Goal: Task Accomplishment & Management: Manage account settings

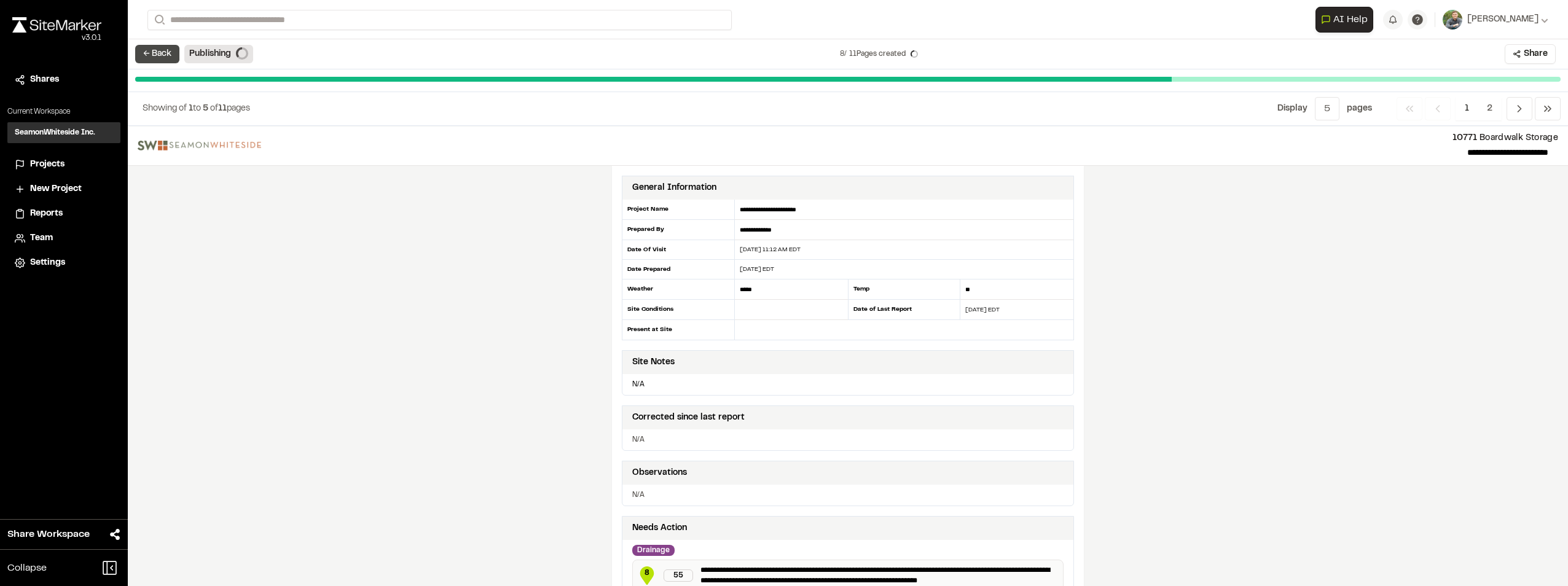
scroll to position [997, 0]
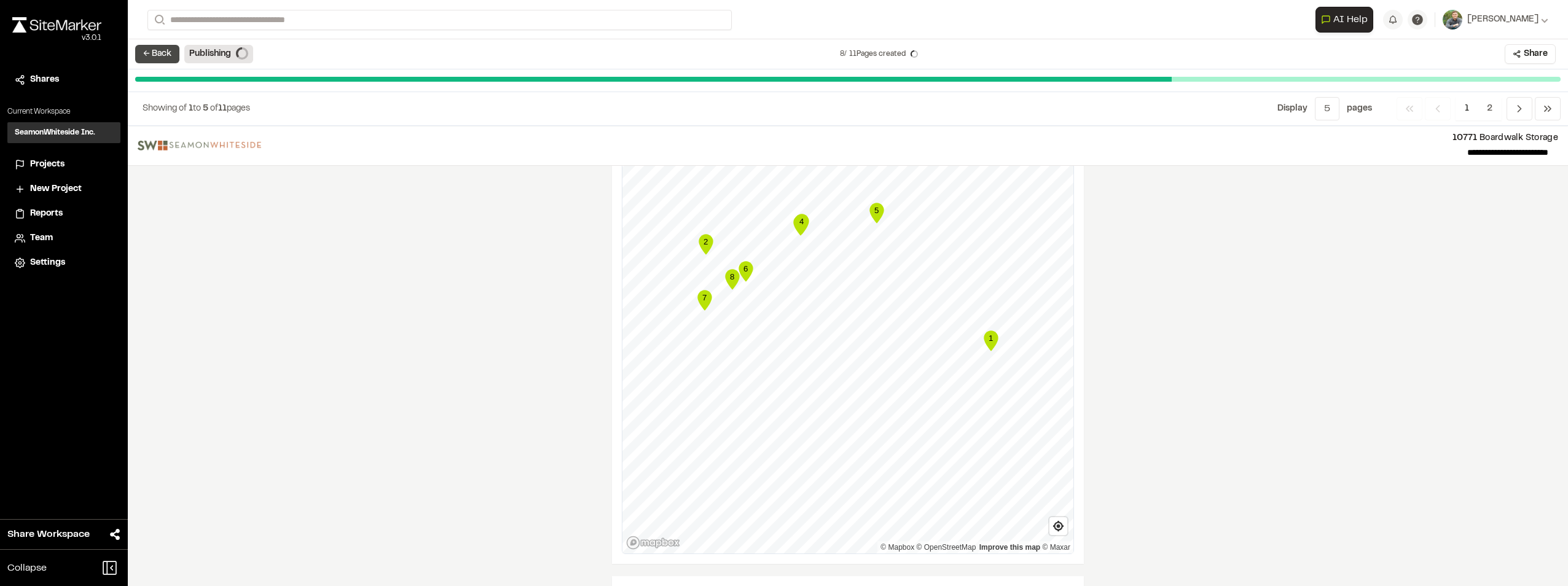
click at [158, 54] on button "← Back" at bounding box center [157, 54] width 44 height 18
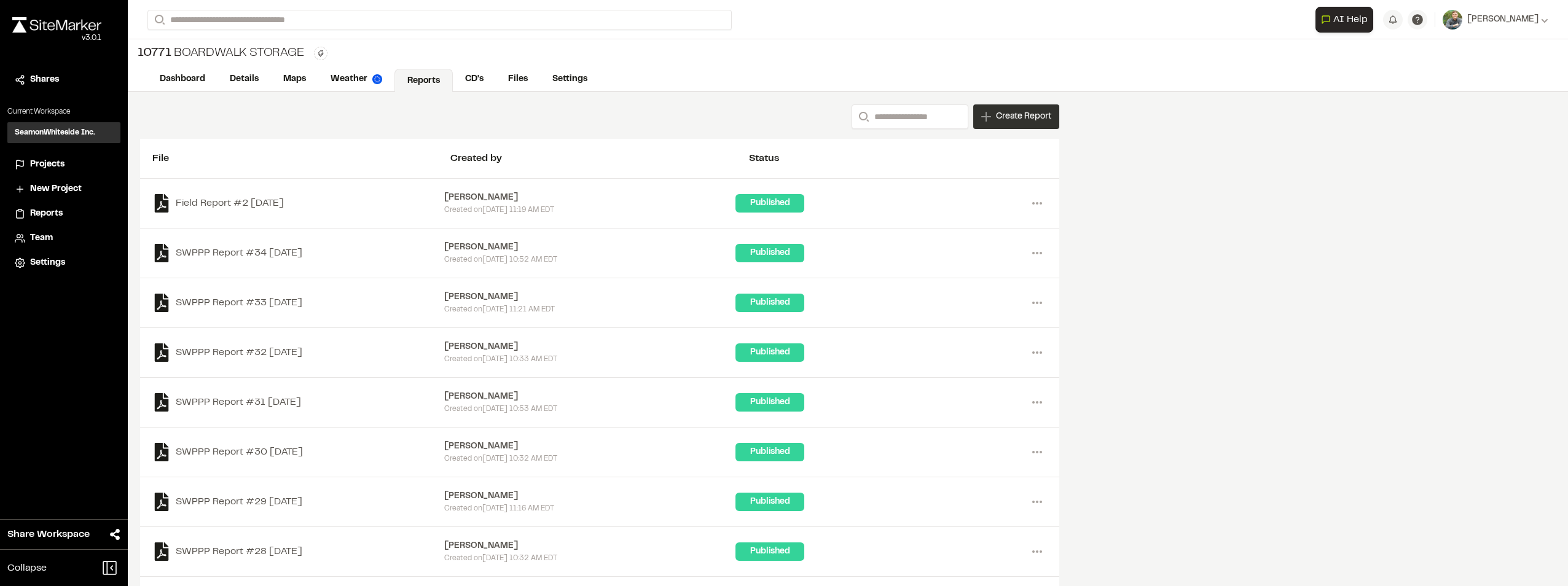
click at [1004, 113] on span "Create Report" at bounding box center [1024, 117] width 55 height 13
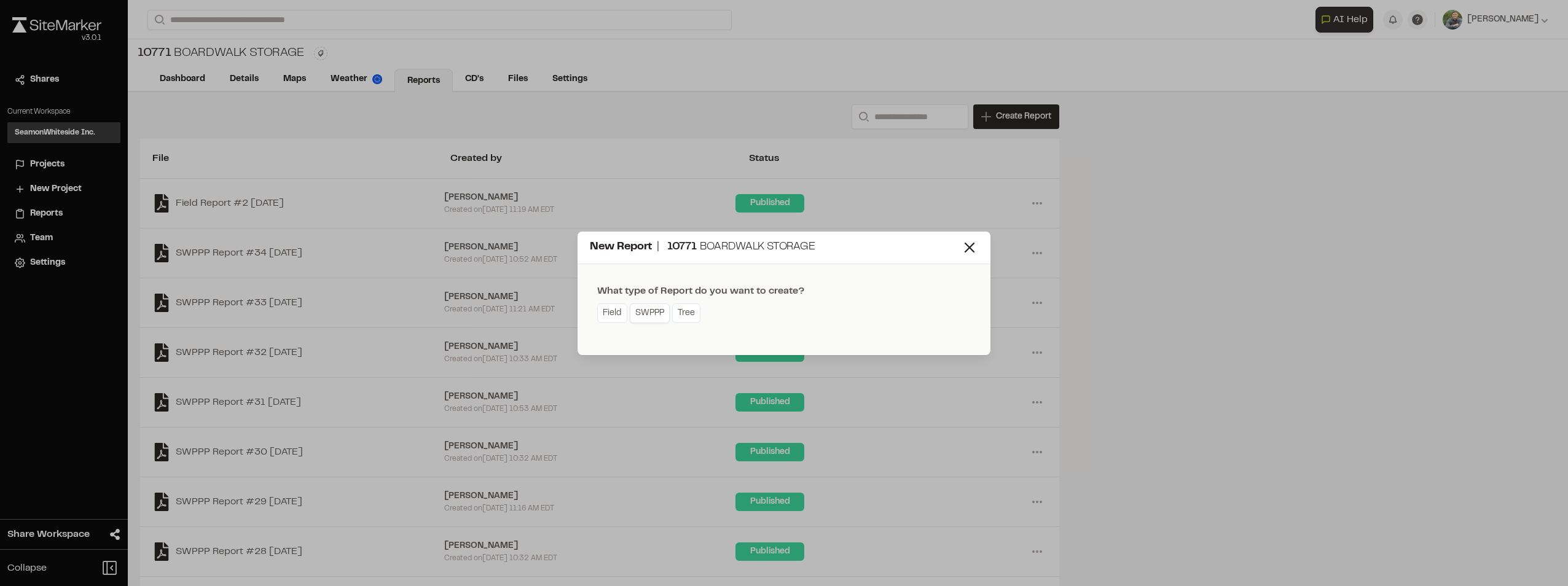
click at [641, 308] on link "SWPPP" at bounding box center [649, 313] width 40 height 19
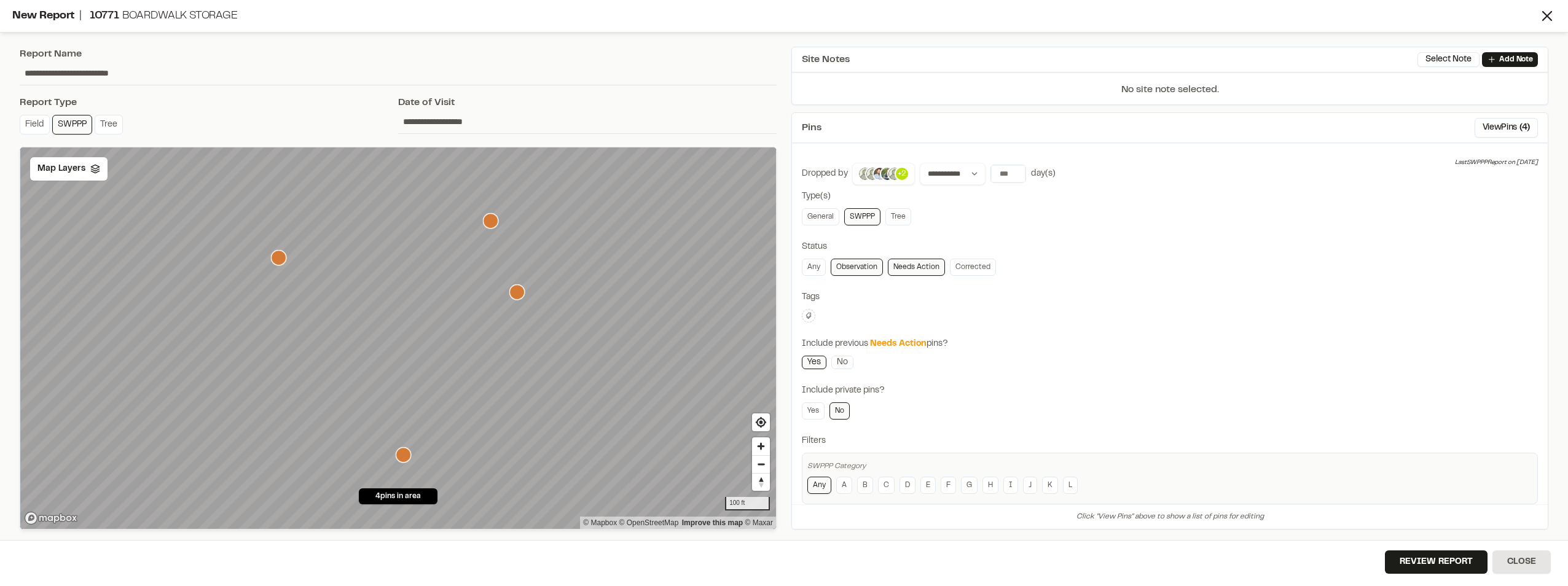
click at [69, 126] on link "SWPPP" at bounding box center [72, 124] width 40 height 19
click at [69, 177] on div "Map Layers" at bounding box center [69, 169] width 77 height 24
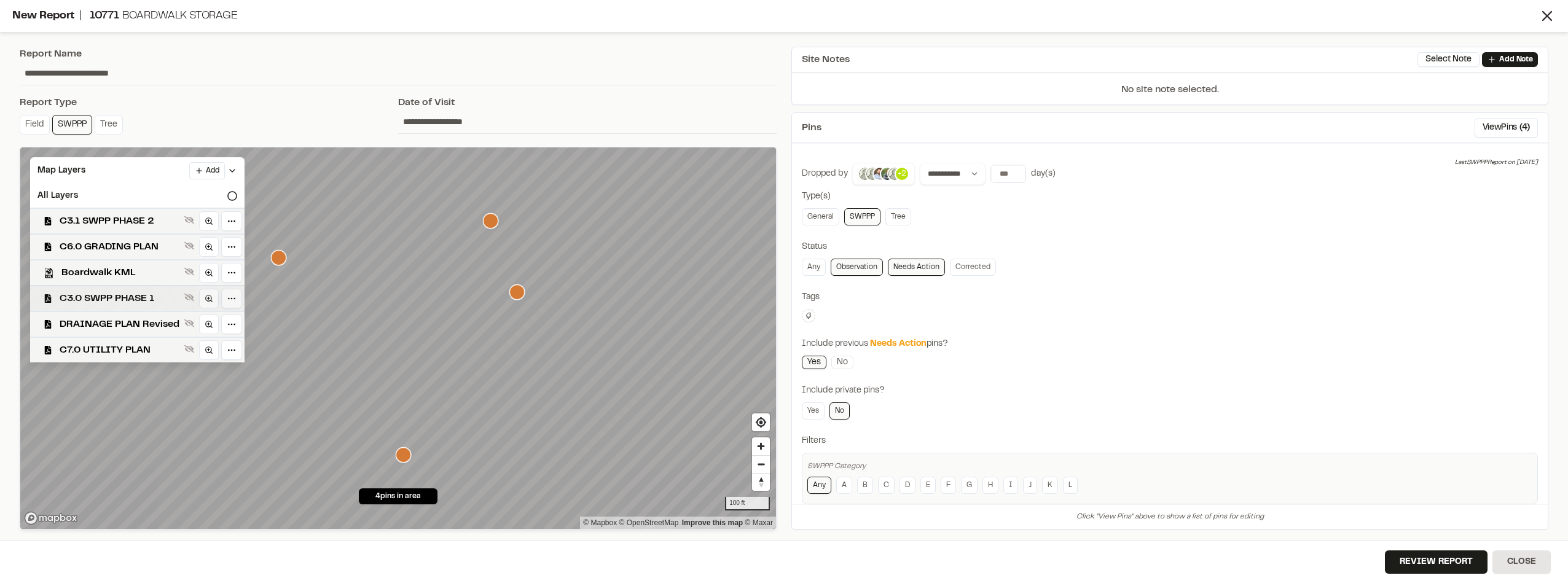
click at [120, 301] on span "C3.0 SWPP PHASE 1" at bounding box center [120, 298] width 120 height 15
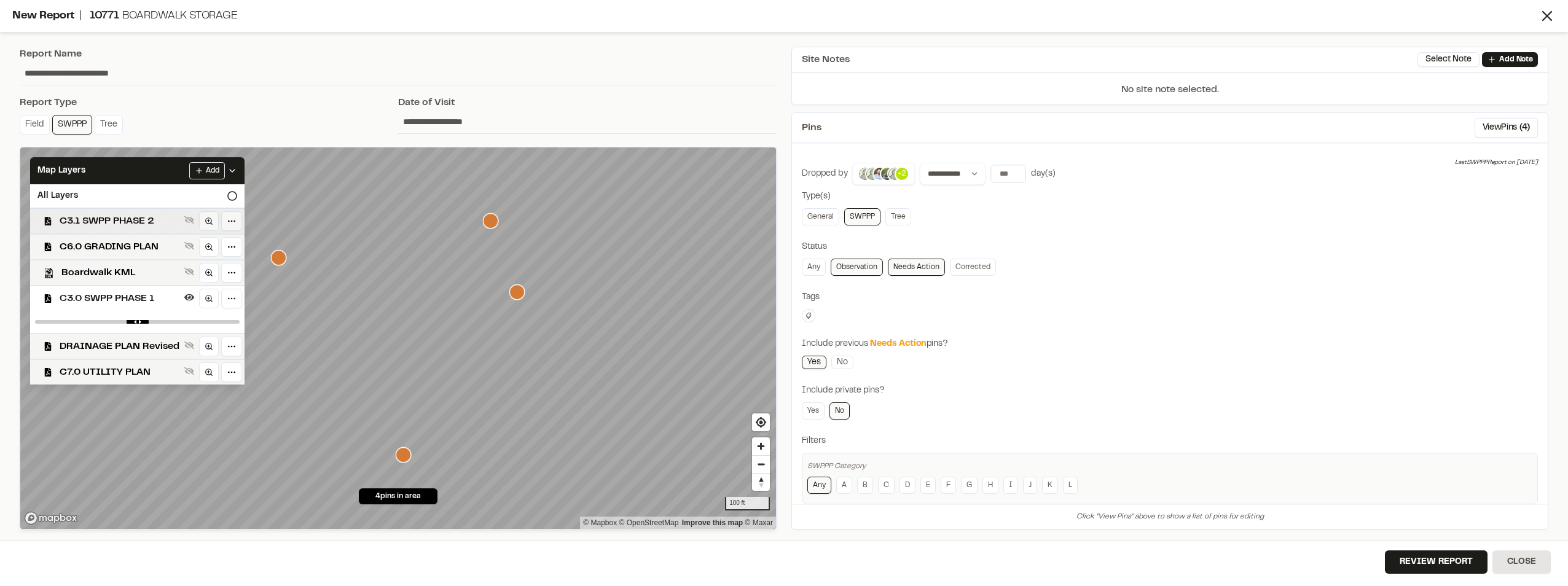
click at [146, 222] on span "C3.1 SWPP PHASE 2" at bounding box center [120, 221] width 120 height 15
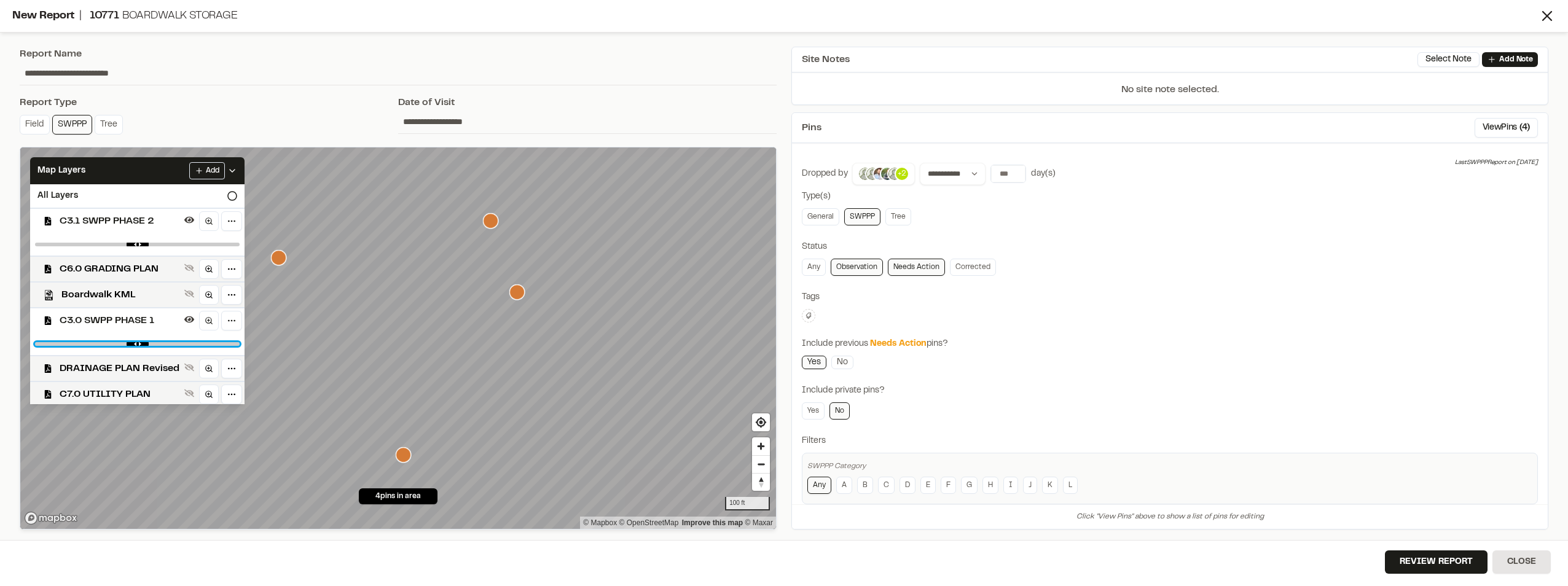
drag, startPoint x: 228, startPoint y: 343, endPoint x: -36, endPoint y: 333, distance: 264.2
type input "*"
click at [35, 342] on input "range" at bounding box center [137, 343] width 204 height 3
click at [237, 169] on icon at bounding box center [232, 171] width 10 height 10
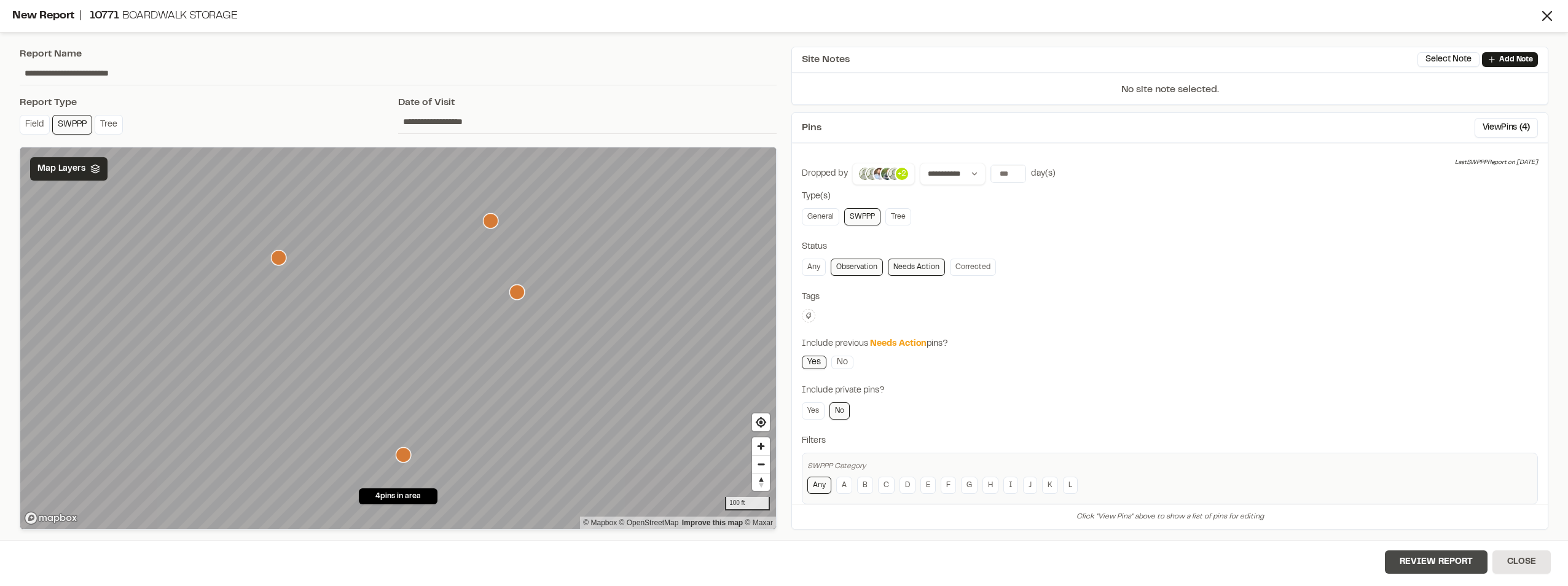
click at [1438, 564] on button "Review Report" at bounding box center [1436, 562] width 103 height 24
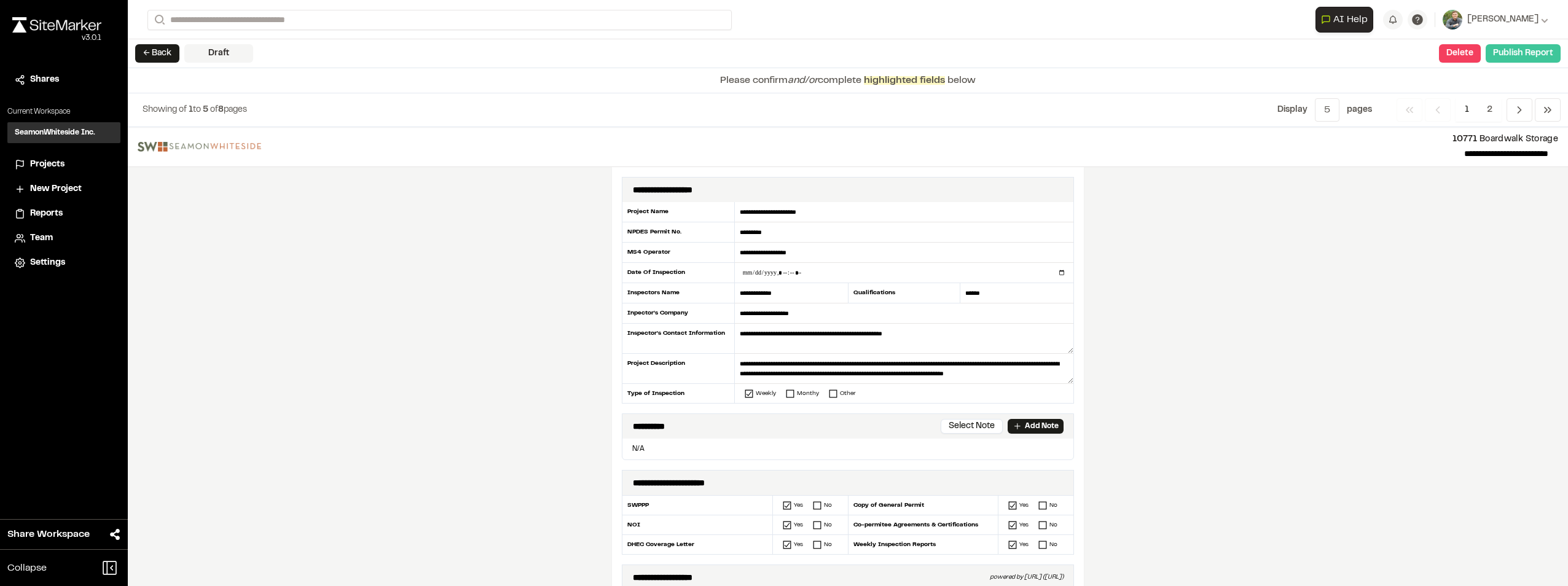
click at [1520, 54] on button "Publish Report" at bounding box center [1524, 53] width 75 height 18
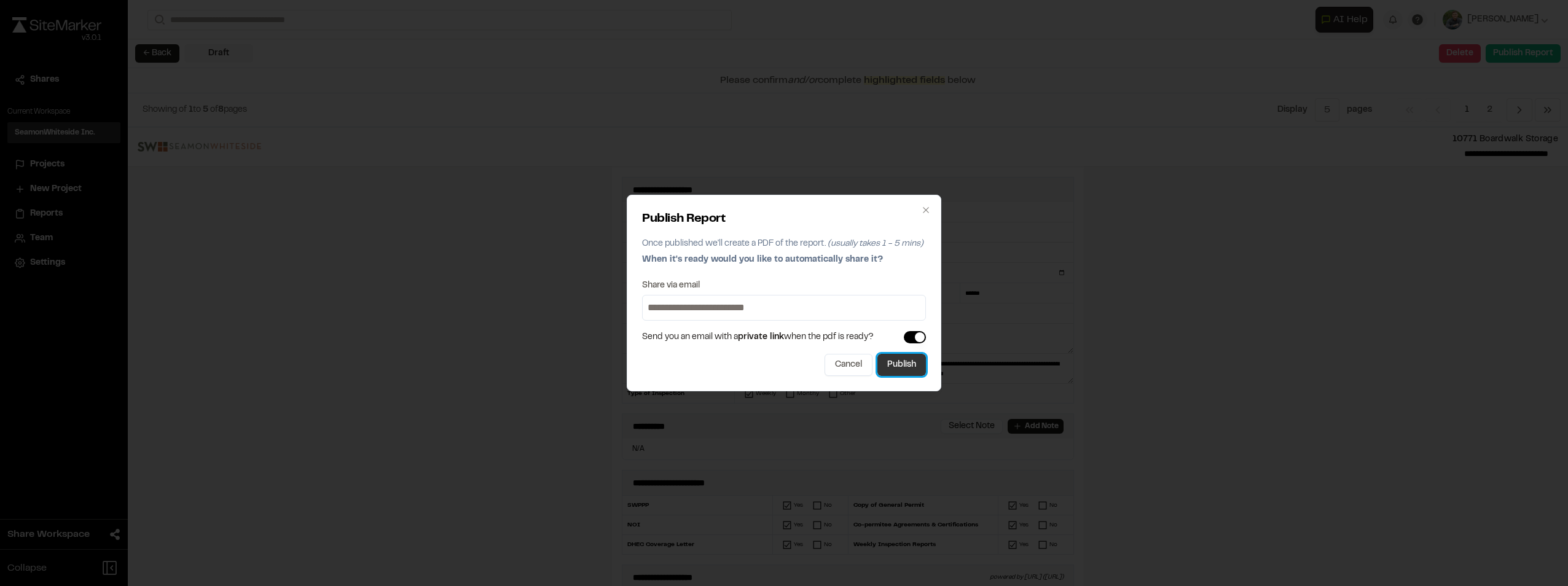
click at [907, 368] on button "Publish" at bounding box center [902, 365] width 48 height 22
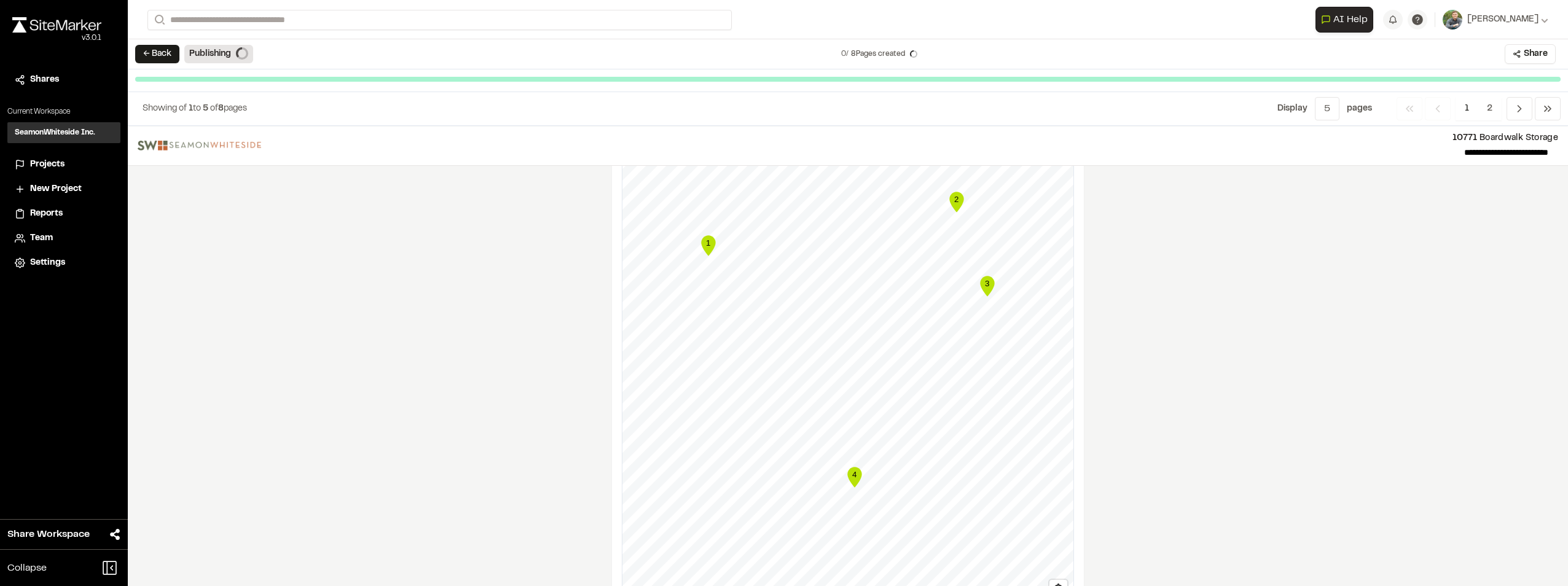
scroll to position [1142, 0]
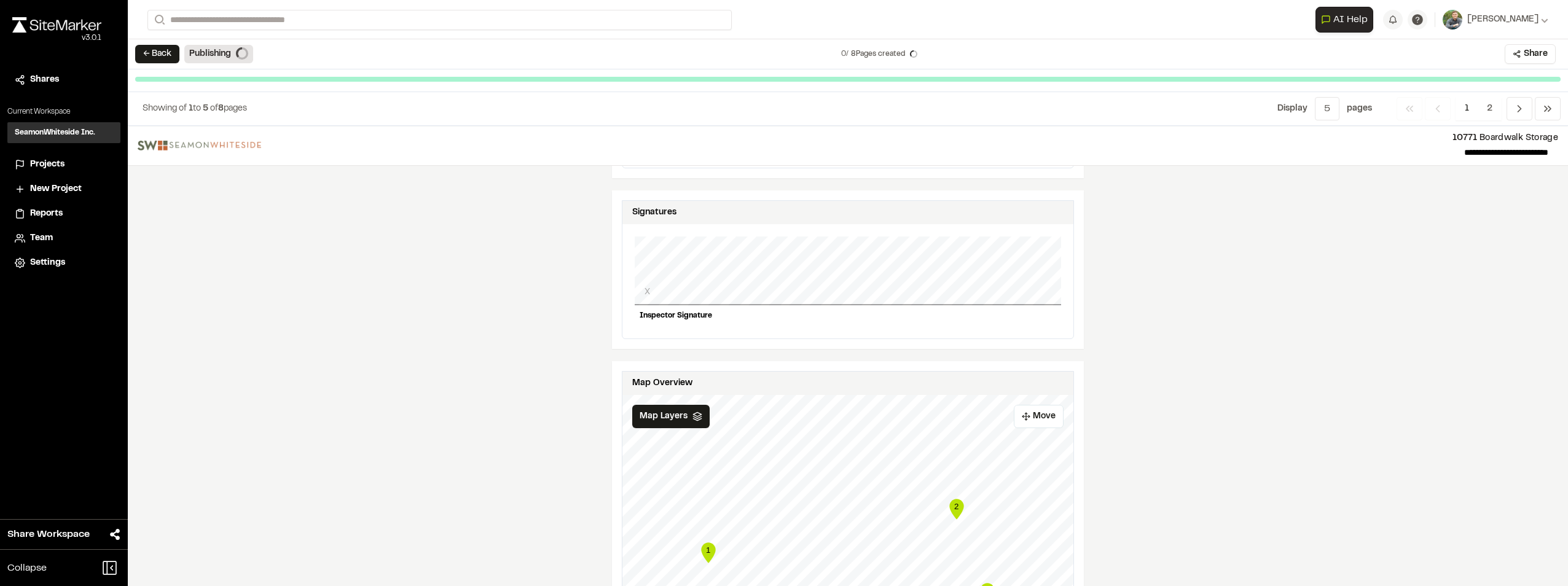
drag, startPoint x: 671, startPoint y: 303, endPoint x: 848, endPoint y: 274, distance: 179.4
click at [894, 268] on div "X" at bounding box center [848, 271] width 427 height 69
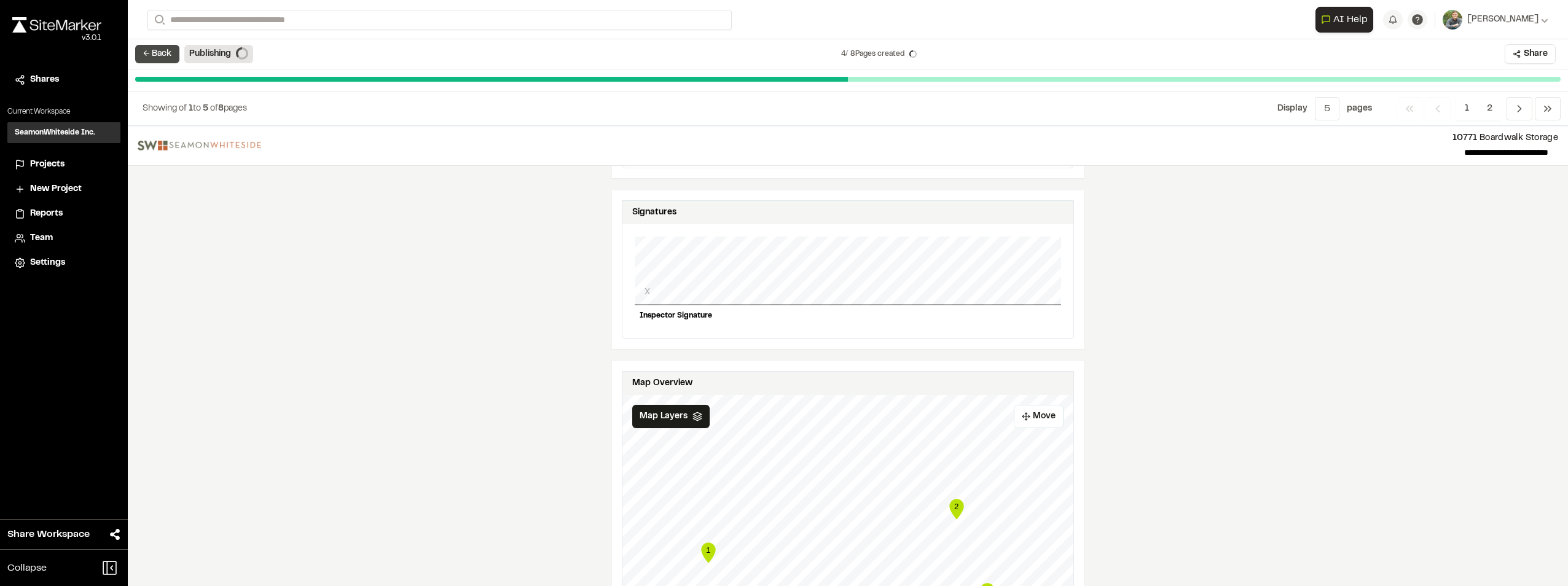
click at [153, 51] on button "← Back" at bounding box center [157, 54] width 44 height 18
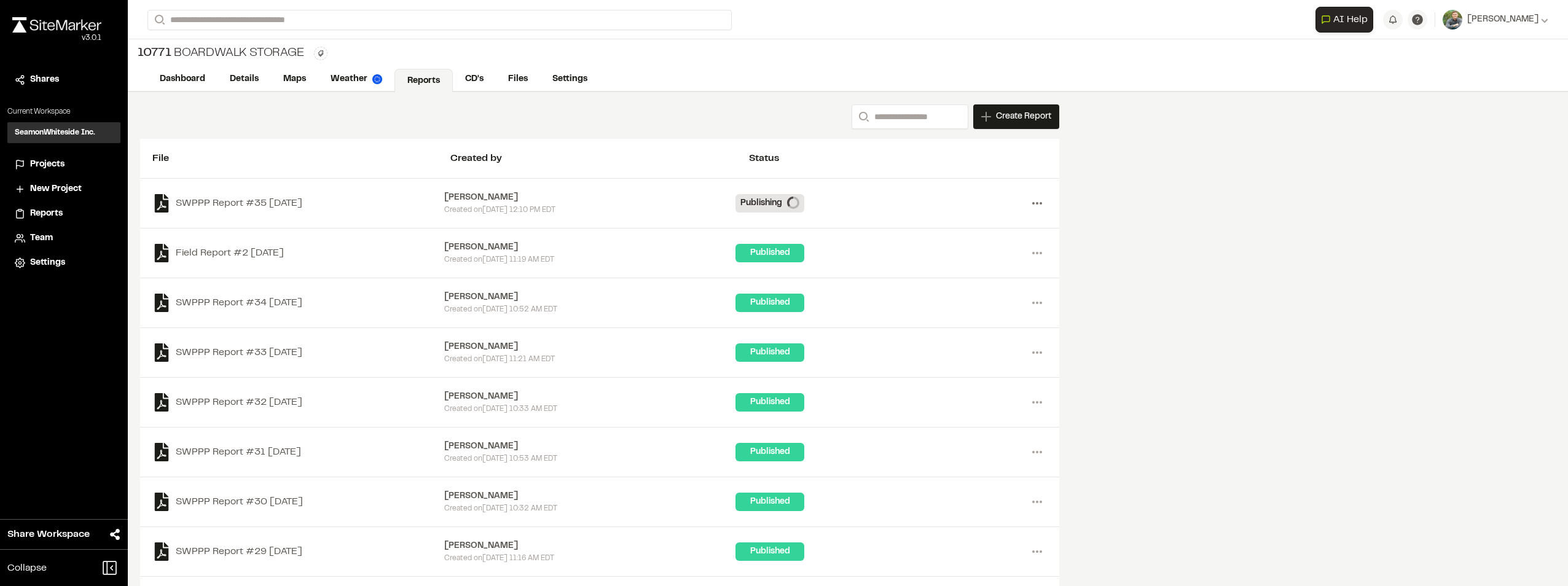
click at [1036, 200] on icon at bounding box center [1037, 203] width 19 height 19
click at [971, 240] on link "Delete" at bounding box center [993, 247] width 107 height 18
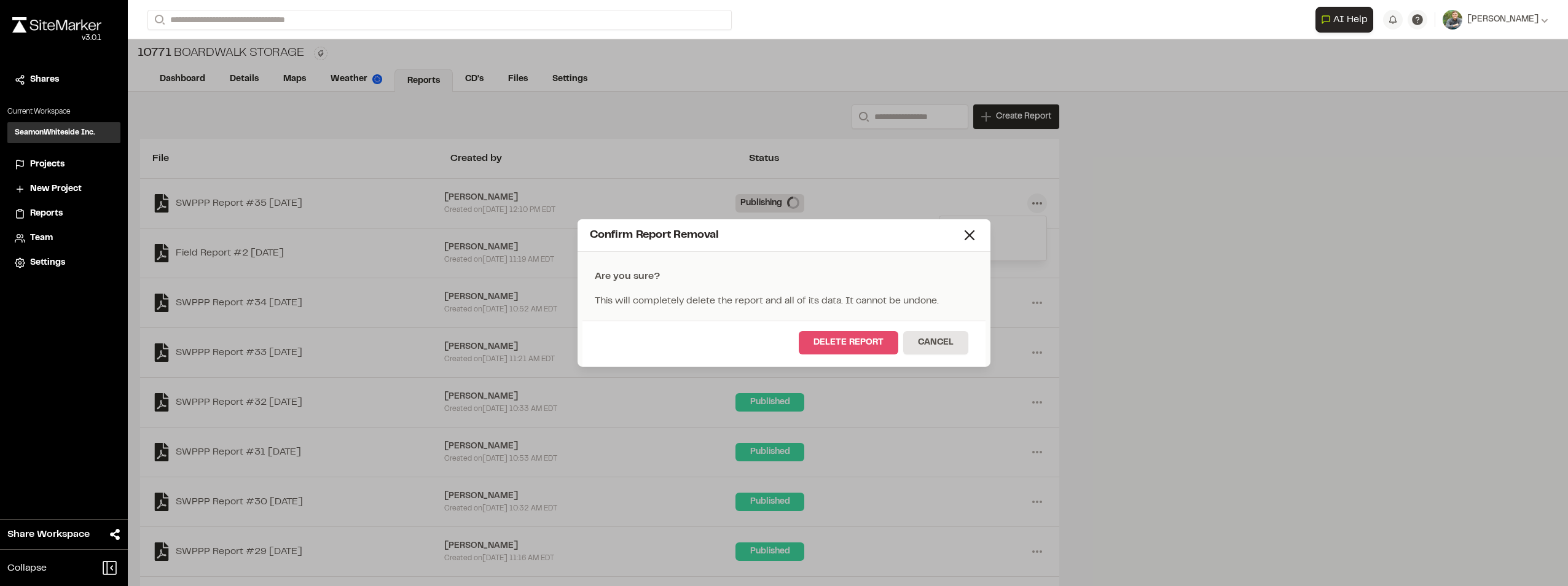
click at [853, 340] on button "Delete Report" at bounding box center [849, 343] width 99 height 24
